Goal: Task Accomplishment & Management: Use online tool/utility

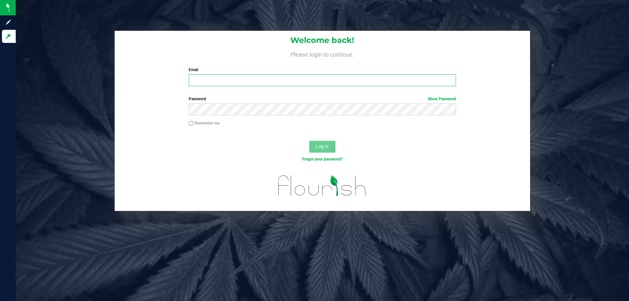
click at [210, 80] on input "Email" at bounding box center [322, 80] width 267 height 12
type input "[EMAIL_ADDRESS][DOMAIN_NAME]"
click at [323, 147] on span "Log In" at bounding box center [322, 146] width 13 height 5
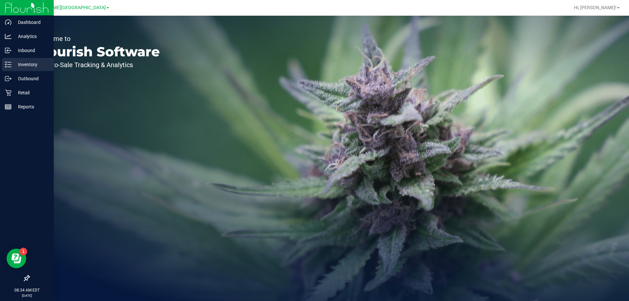
click at [36, 65] on p "Inventory" at bounding box center [30, 65] width 39 height 8
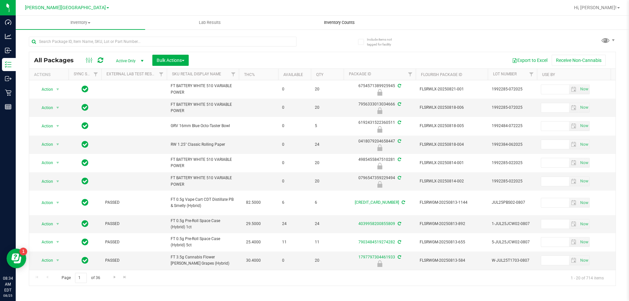
click at [340, 22] on span "Inventory Counts" at bounding box center [339, 23] width 48 height 6
